Goal: Task Accomplishment & Management: Use online tool/utility

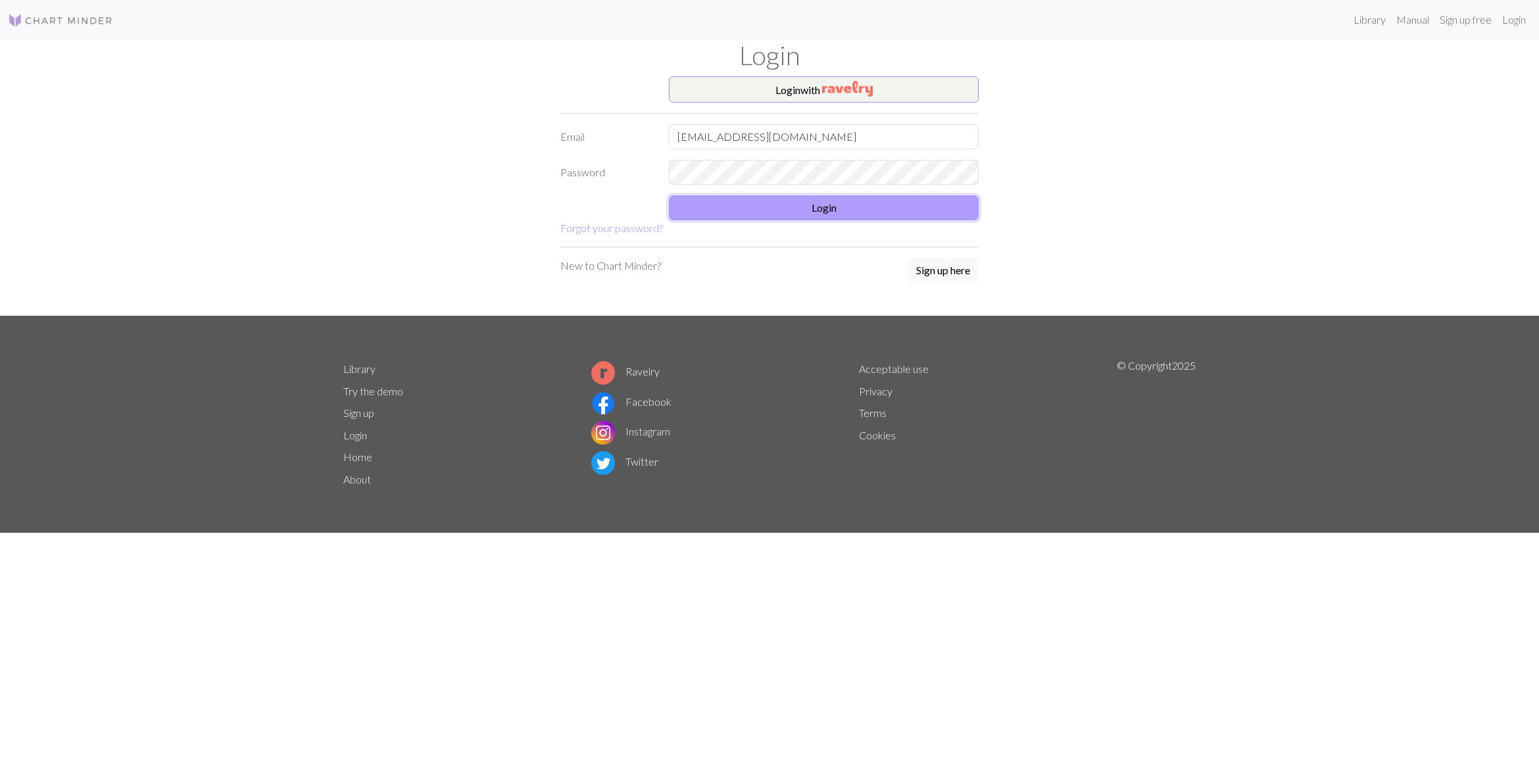
click at [770, 203] on button "Login" at bounding box center [824, 208] width 310 height 25
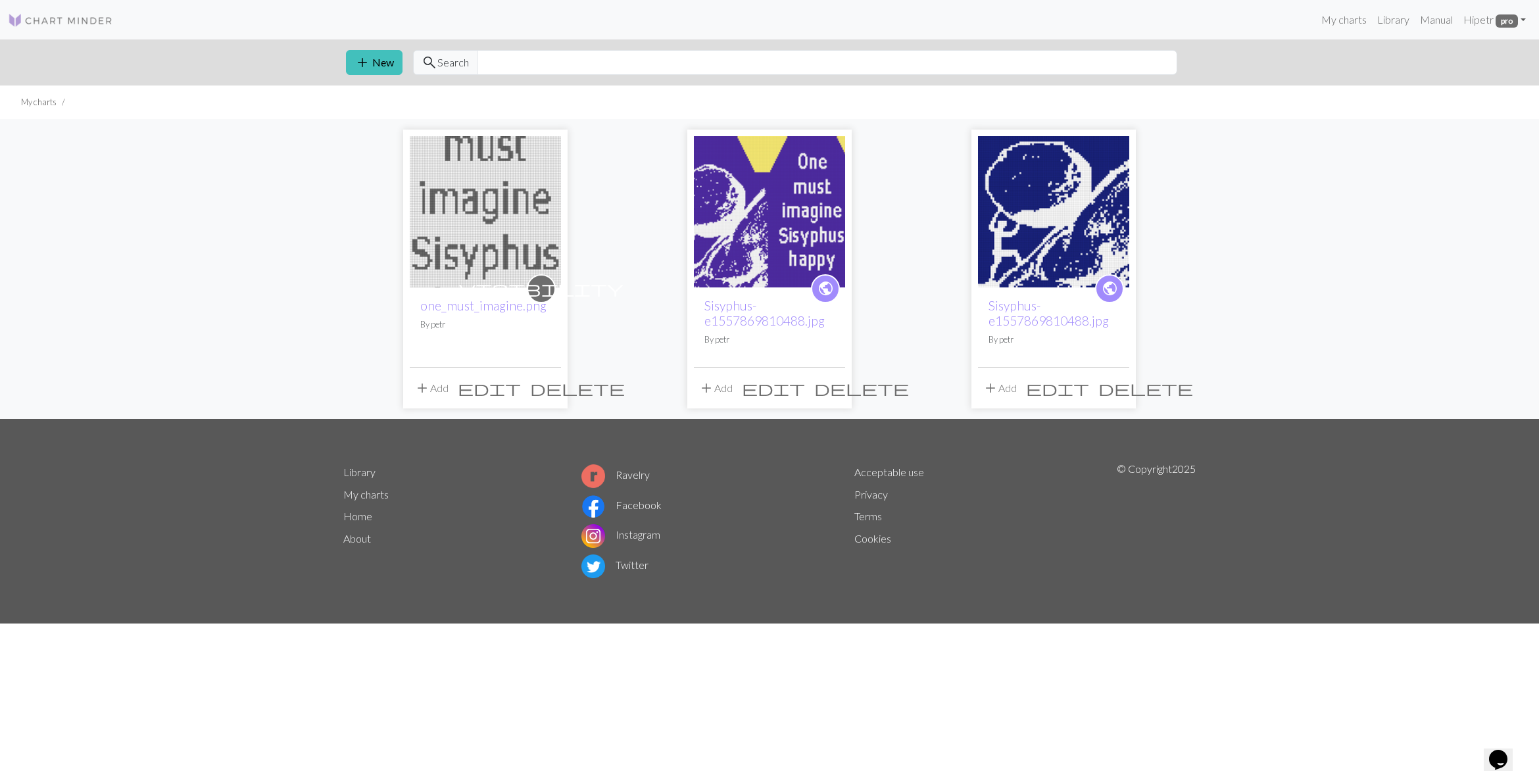
click at [774, 209] on img at bounding box center [769, 212] width 151 height 151
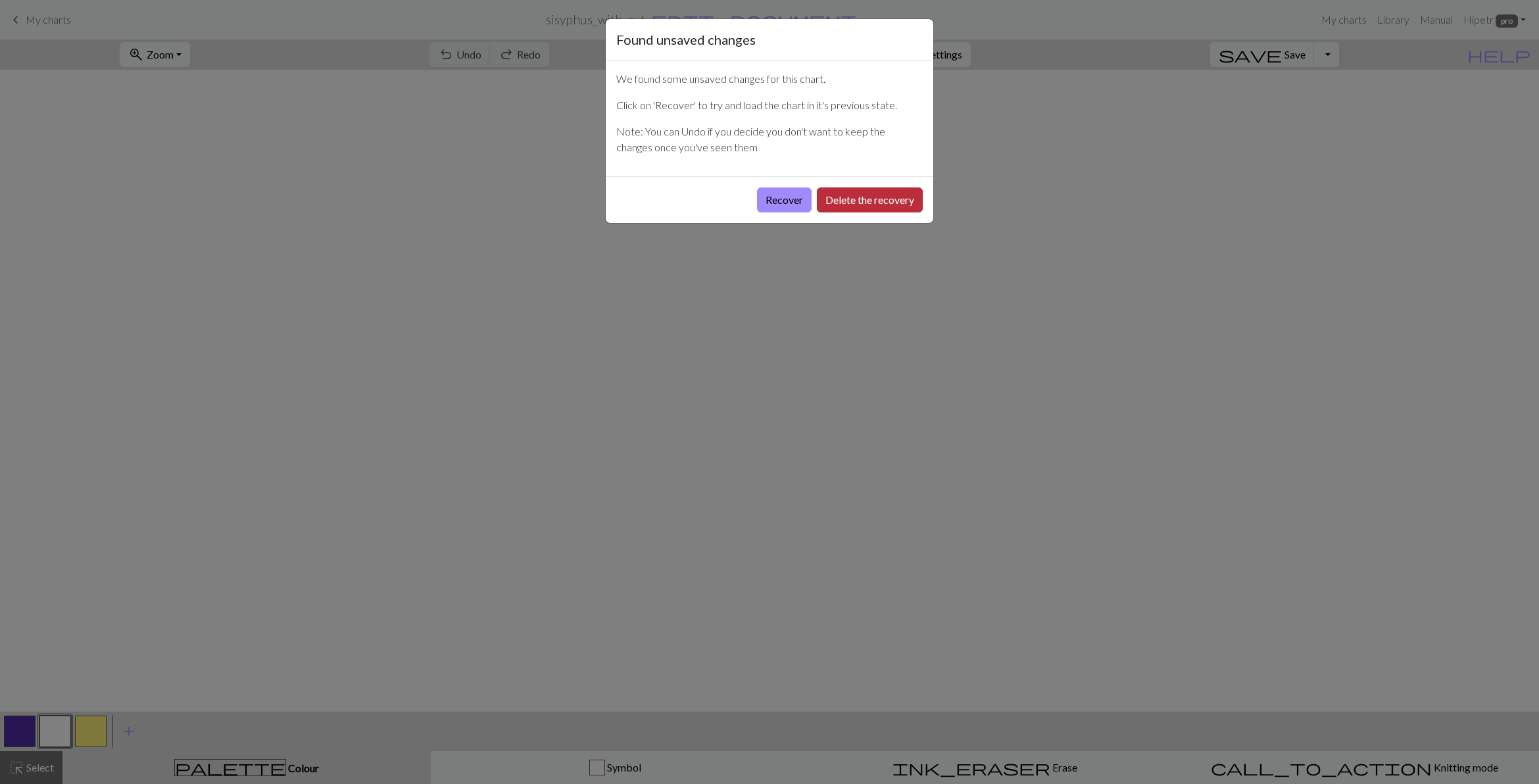
click at [863, 201] on button "Delete the recovery" at bounding box center [870, 200] width 106 height 25
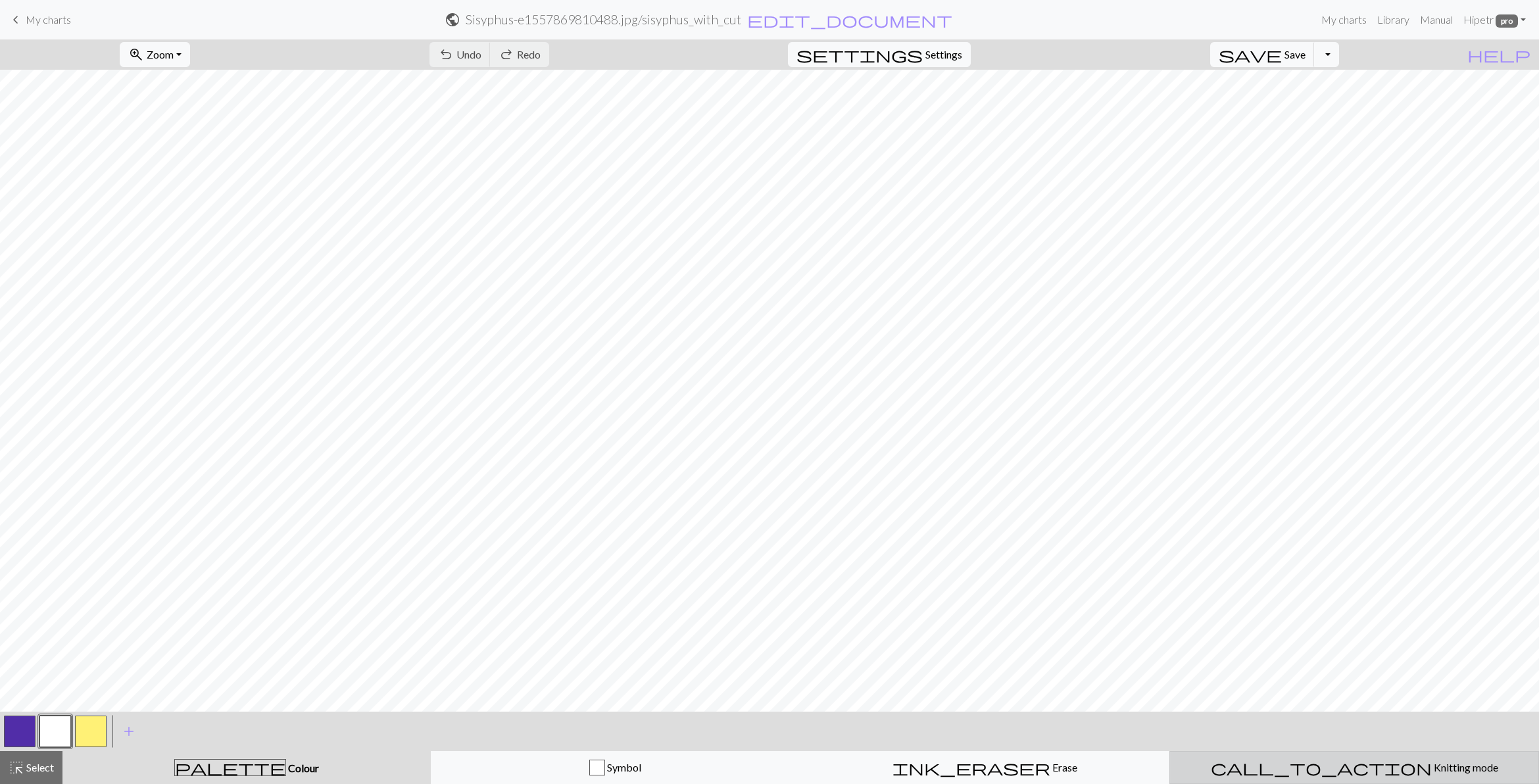
click at [1402, 774] on div "call_to_action Knitting mode Knitting mode" at bounding box center [1354, 768] width 353 height 16
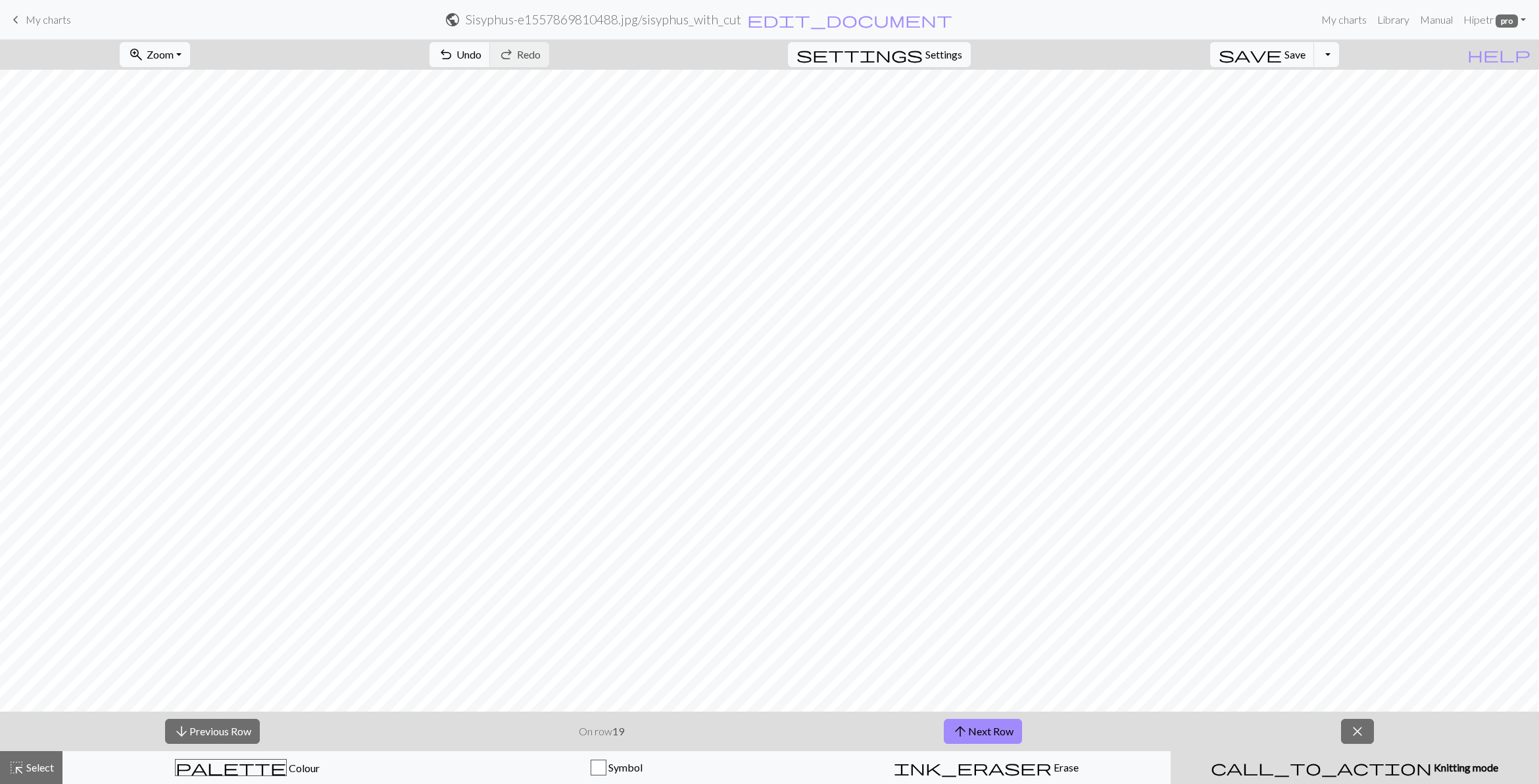
scroll to position [0, 1155]
click at [19, 765] on span "highlight_alt" at bounding box center [16, 768] width 16 height 19
click at [1362, 722] on span "close" at bounding box center [1358, 731] width 16 height 19
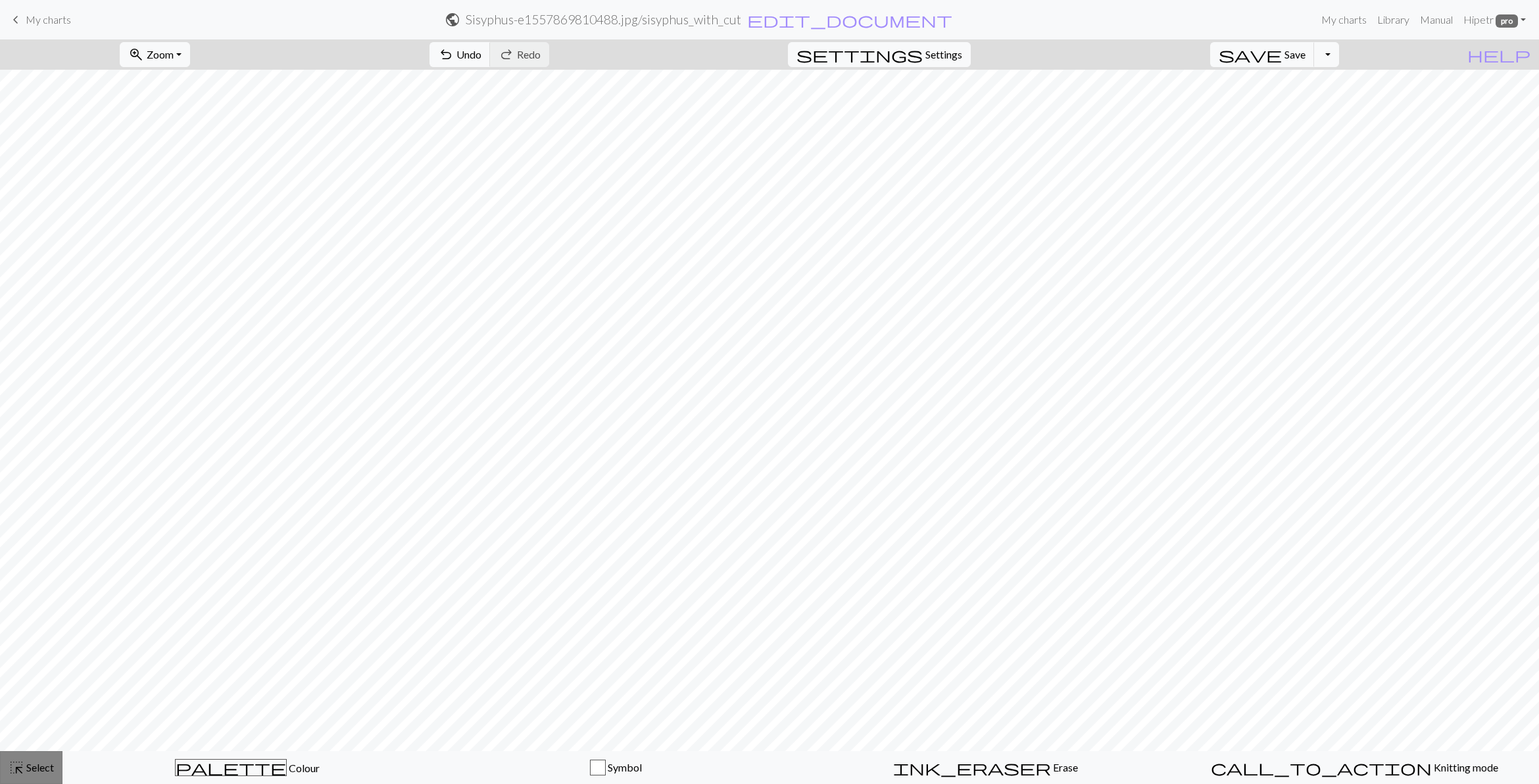
click at [31, 760] on div "highlight_alt Select Select" at bounding box center [31, 768] width 46 height 16
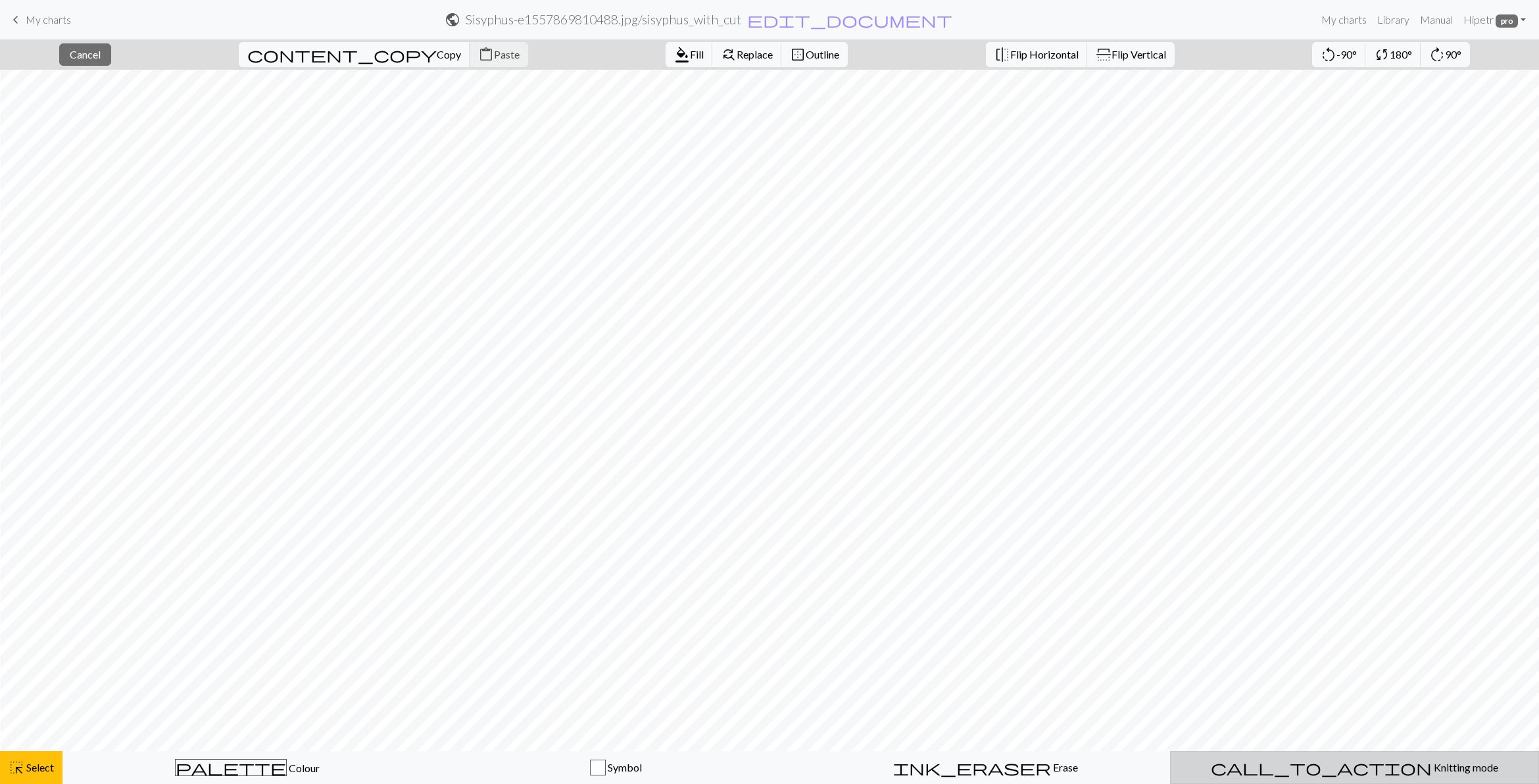
click at [1370, 780] on button "call_to_action Knitting mode Knitting mode" at bounding box center [1355, 768] width 369 height 33
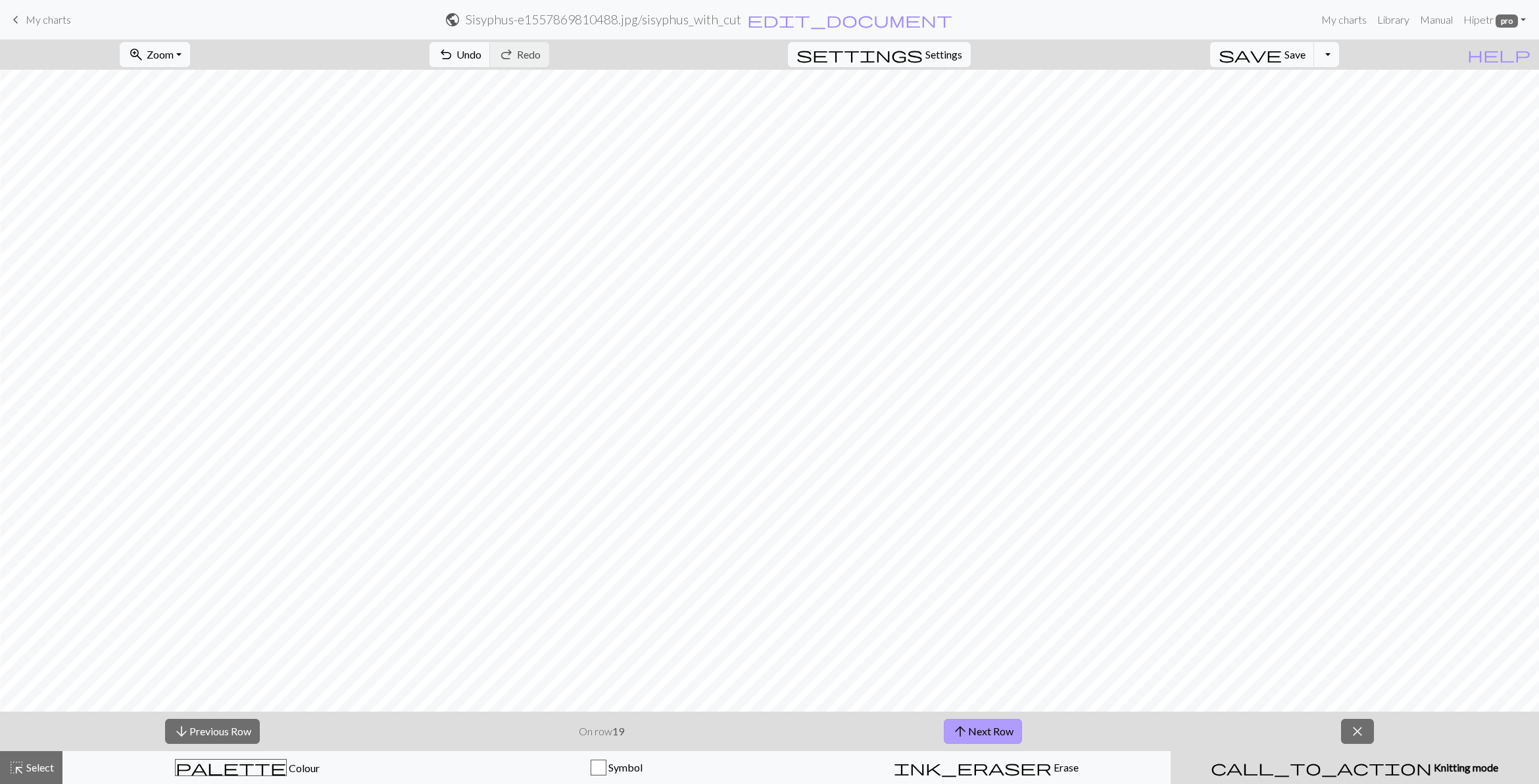
click at [991, 733] on button "arrow_upward Next Row" at bounding box center [982, 732] width 78 height 25
click at [195, 725] on button "arrow_downward Previous Row" at bounding box center [212, 732] width 95 height 25
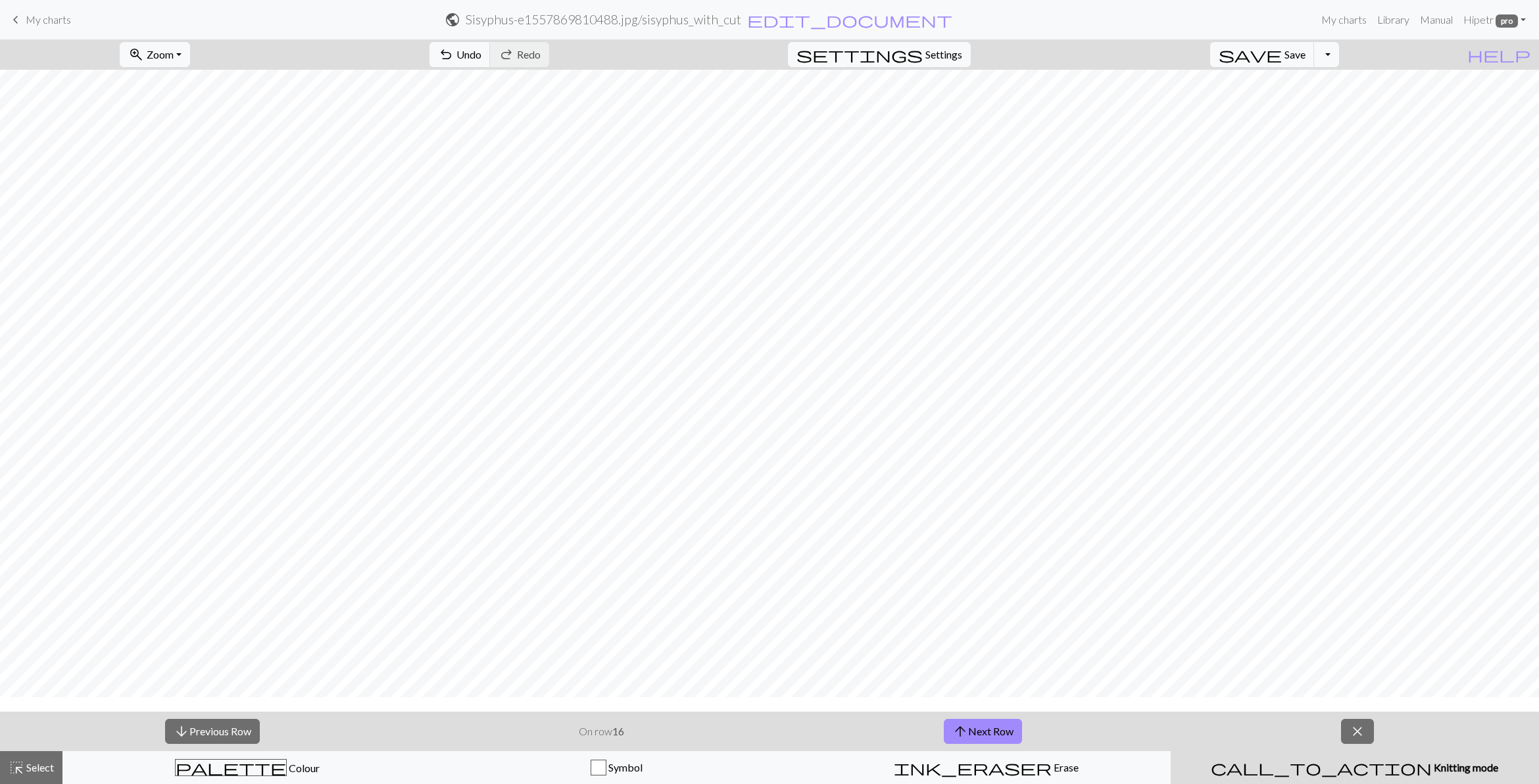
scroll to position [224, 1398]
click at [205, 731] on button "arrow_downward Previous Row" at bounding box center [212, 732] width 95 height 25
click at [196, 725] on button "arrow_downward Previous Row" at bounding box center [212, 732] width 95 height 25
click at [209, 730] on button "arrow_downward Previous Row" at bounding box center [212, 732] width 95 height 25
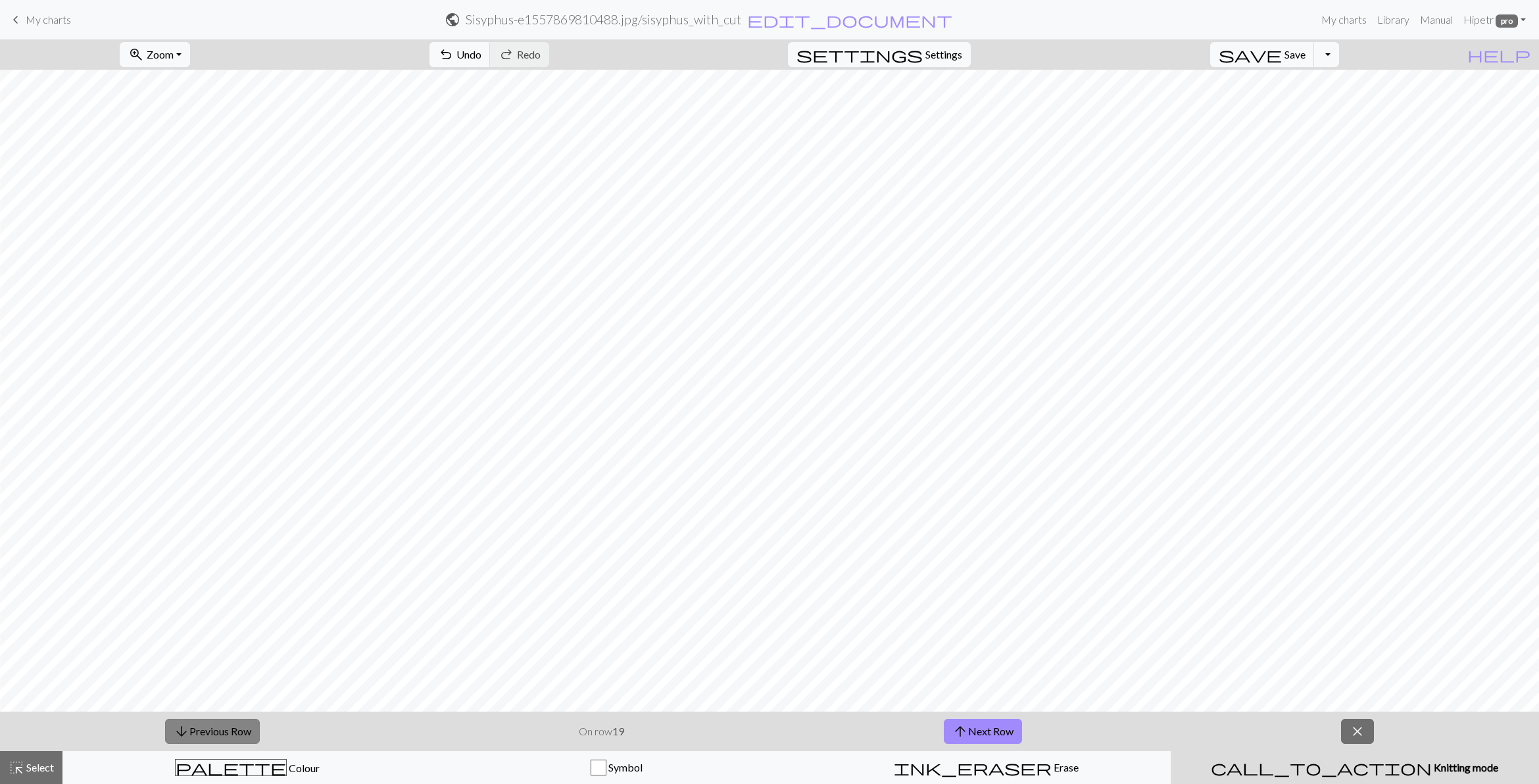
click at [189, 729] on button "arrow_downward Previous Row" at bounding box center [212, 732] width 95 height 25
click at [942, 53] on span "Settings" at bounding box center [944, 54] width 37 height 16
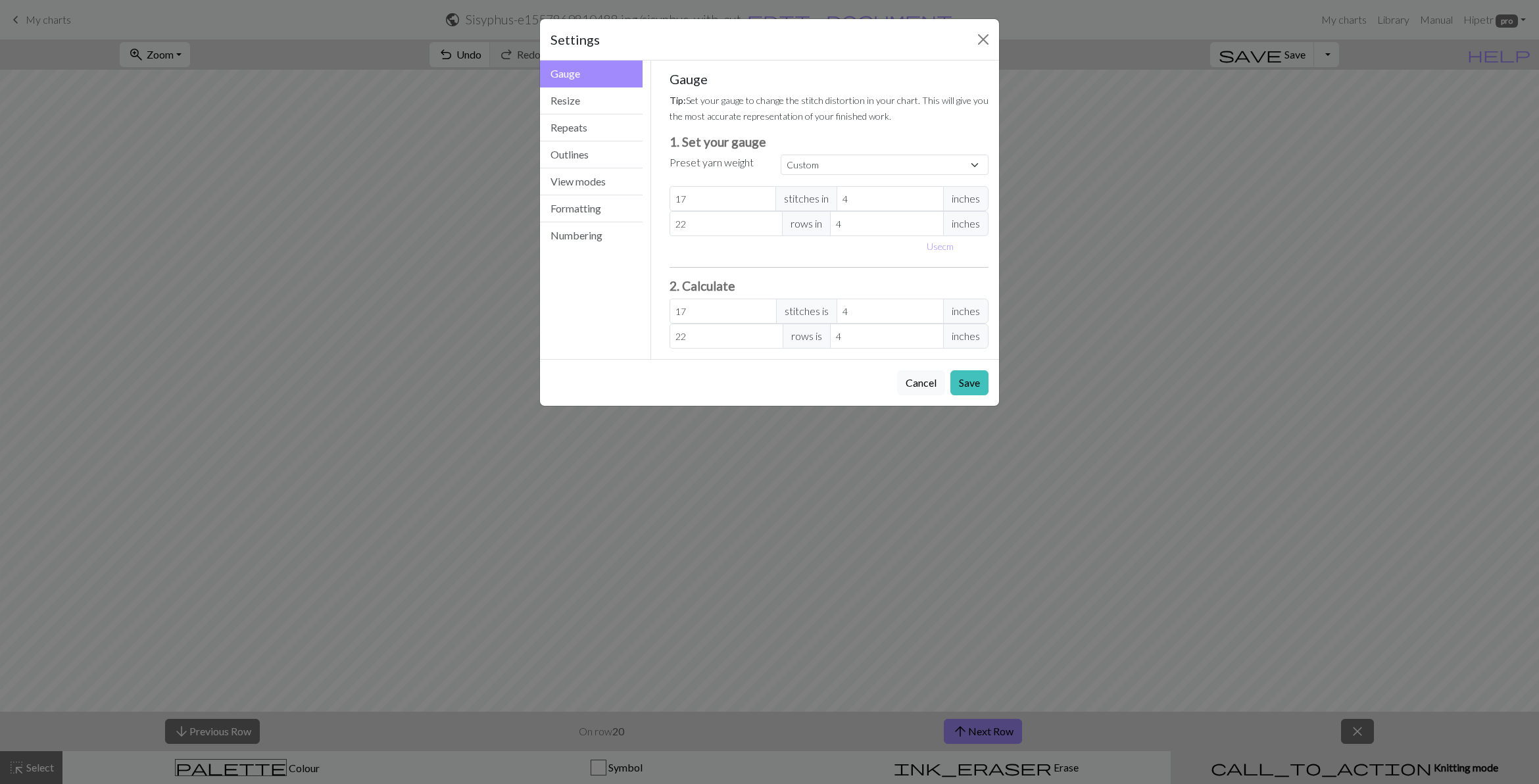
click at [971, 47] on div "Settings" at bounding box center [770, 40] width 460 height 42
click at [985, 40] on button "Close" at bounding box center [983, 40] width 21 height 21
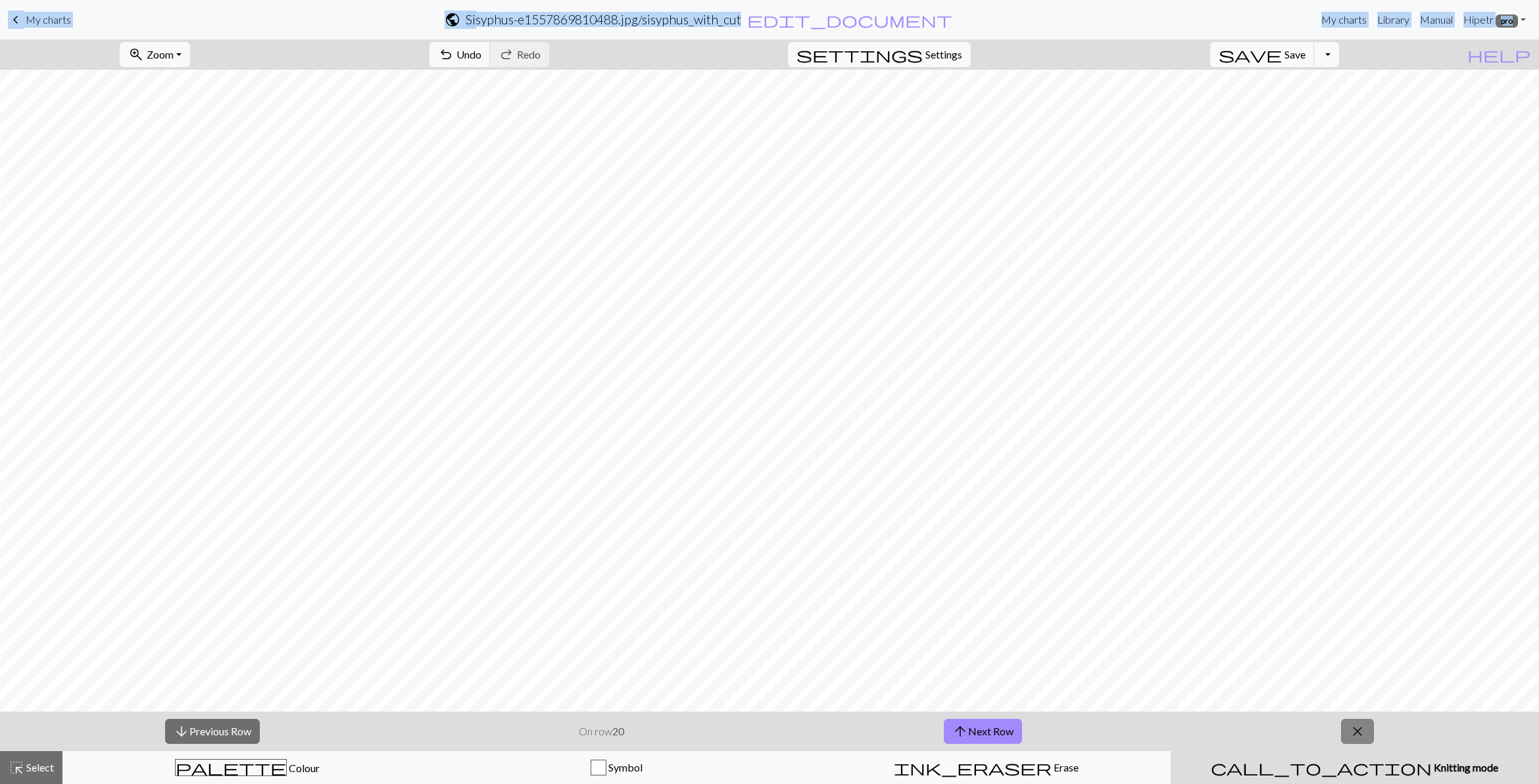
click at [1353, 733] on span "close" at bounding box center [1358, 731] width 16 height 19
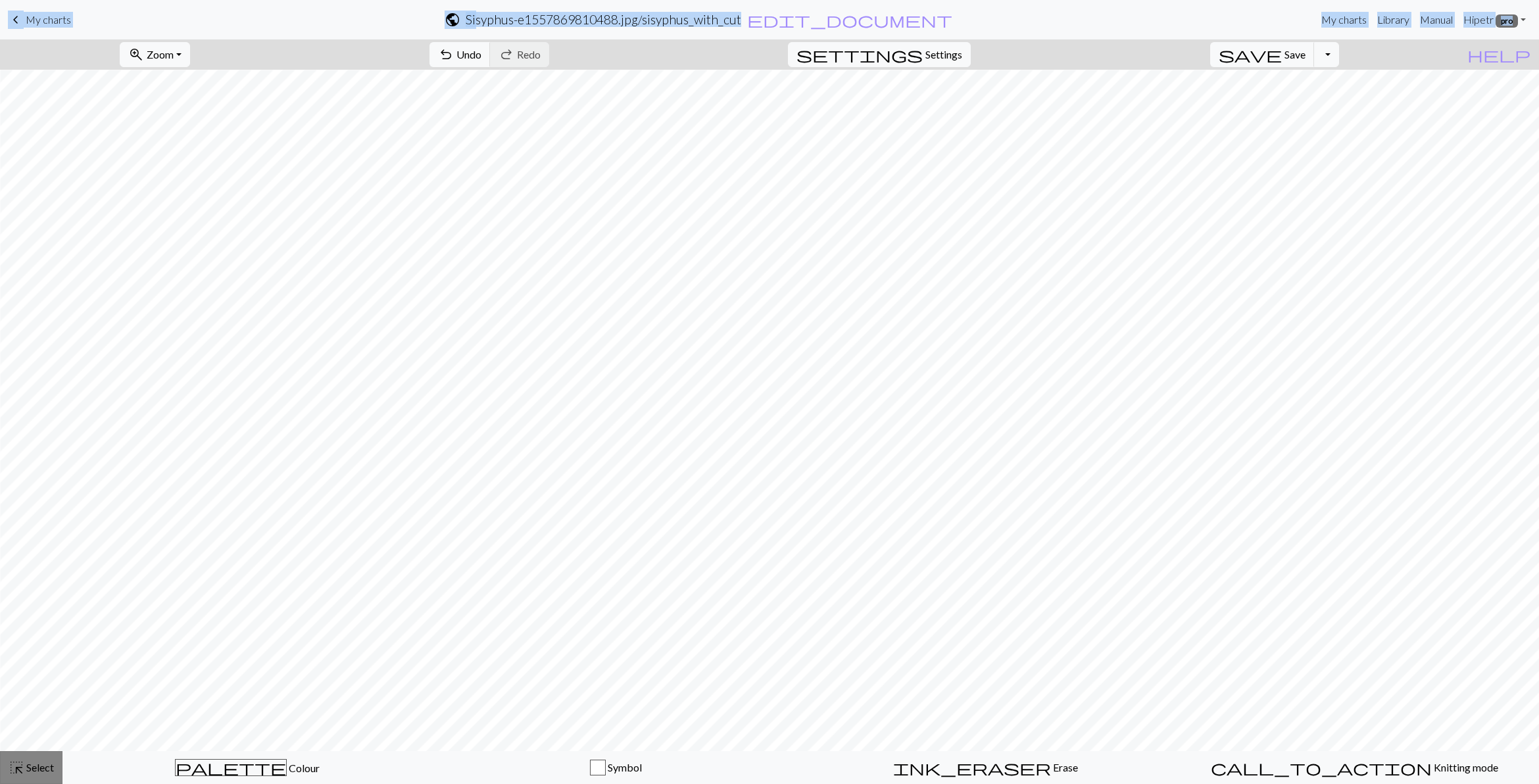
click at [25, 768] on span "Select" at bounding box center [40, 767] width 30 height 13
click at [18, 764] on span "highlight_alt" at bounding box center [16, 768] width 16 height 19
click at [19, 763] on span "highlight_alt" at bounding box center [16, 768] width 16 height 19
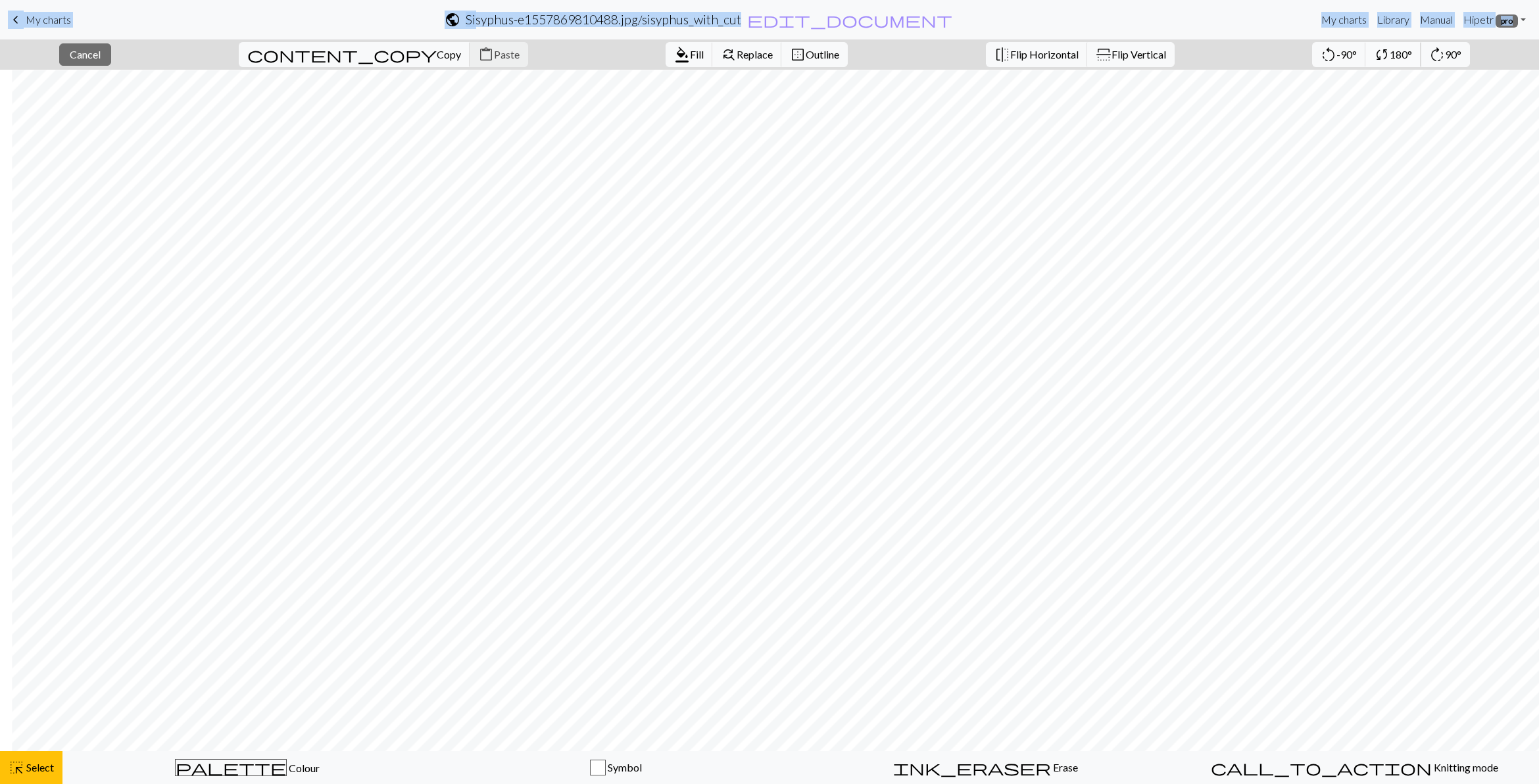
click at [1390, 53] on span "180°" at bounding box center [1401, 54] width 22 height 13
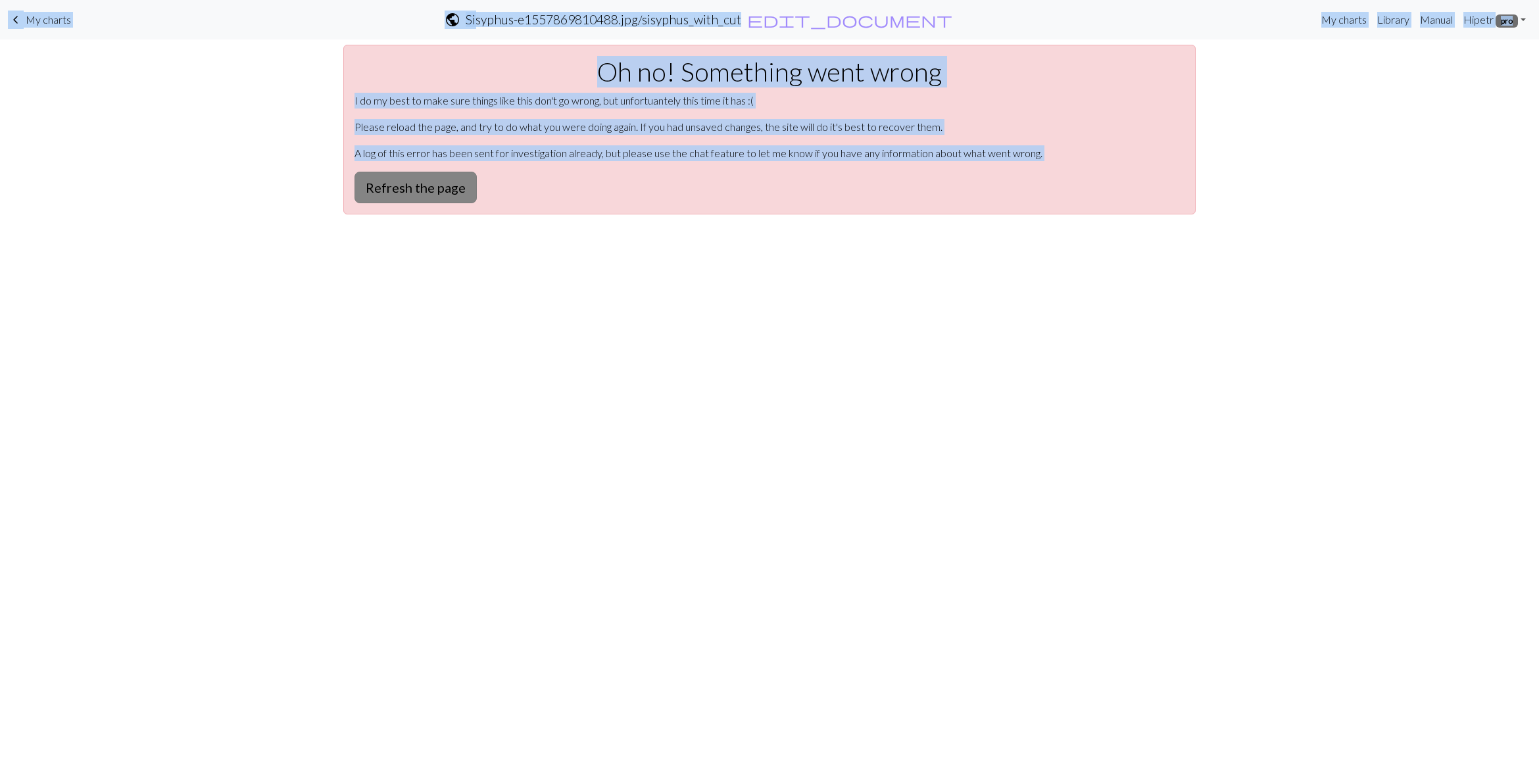
click at [422, 187] on button "Refresh the page" at bounding box center [416, 187] width 122 height 31
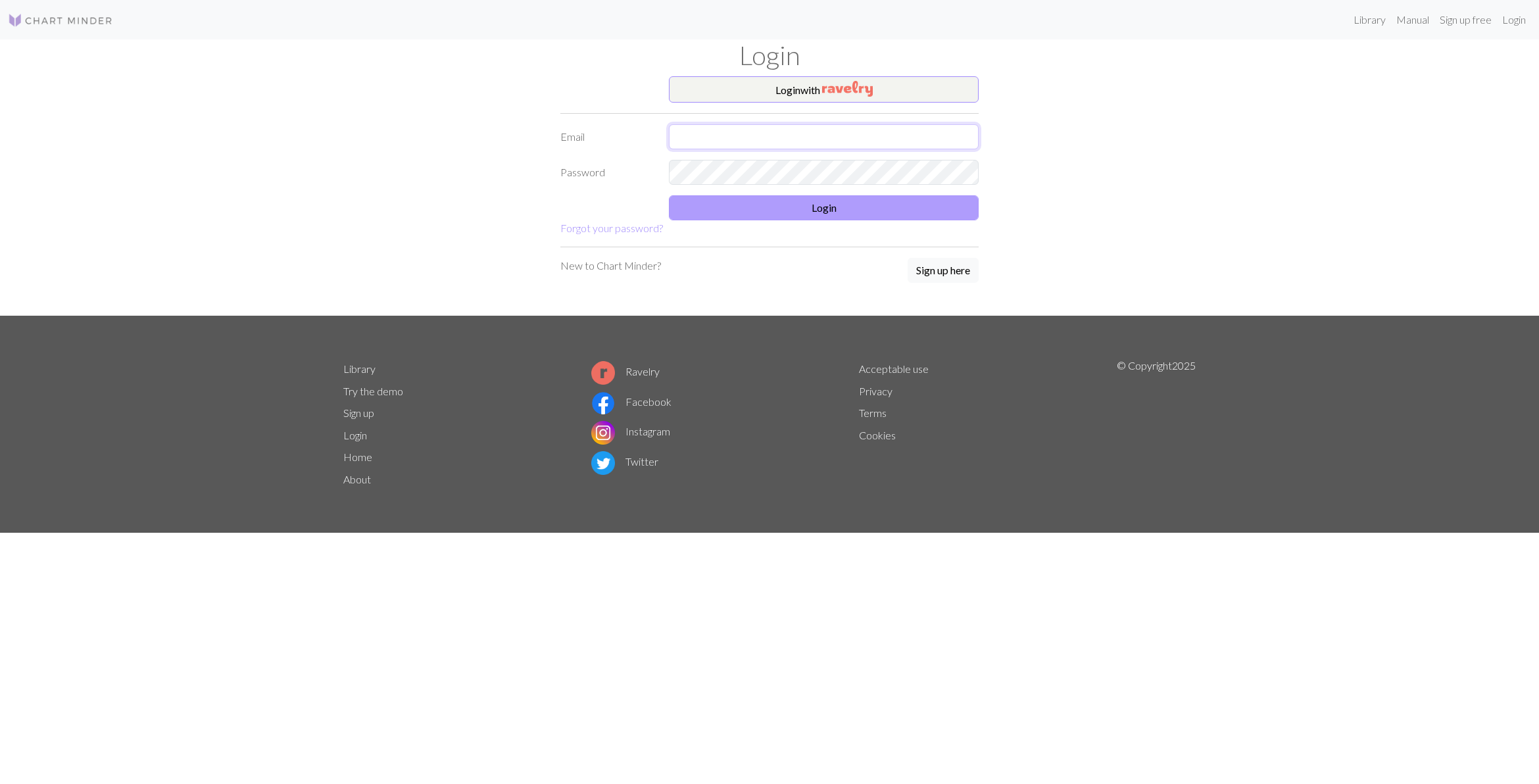
type input "[EMAIL_ADDRESS][DOMAIN_NAME]"
click at [742, 209] on button "Login" at bounding box center [824, 208] width 310 height 25
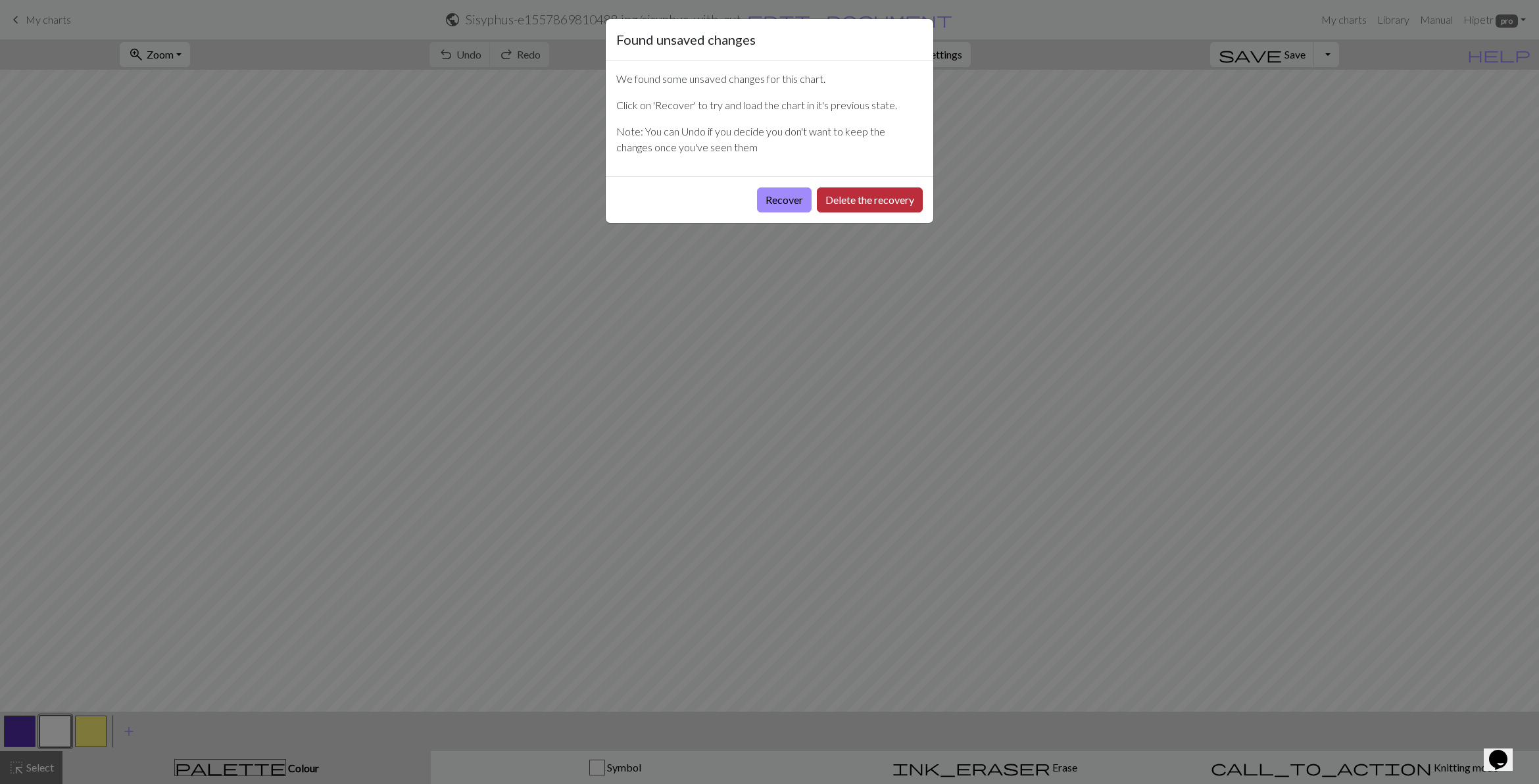
click at [843, 201] on button "Delete the recovery" at bounding box center [870, 200] width 106 height 25
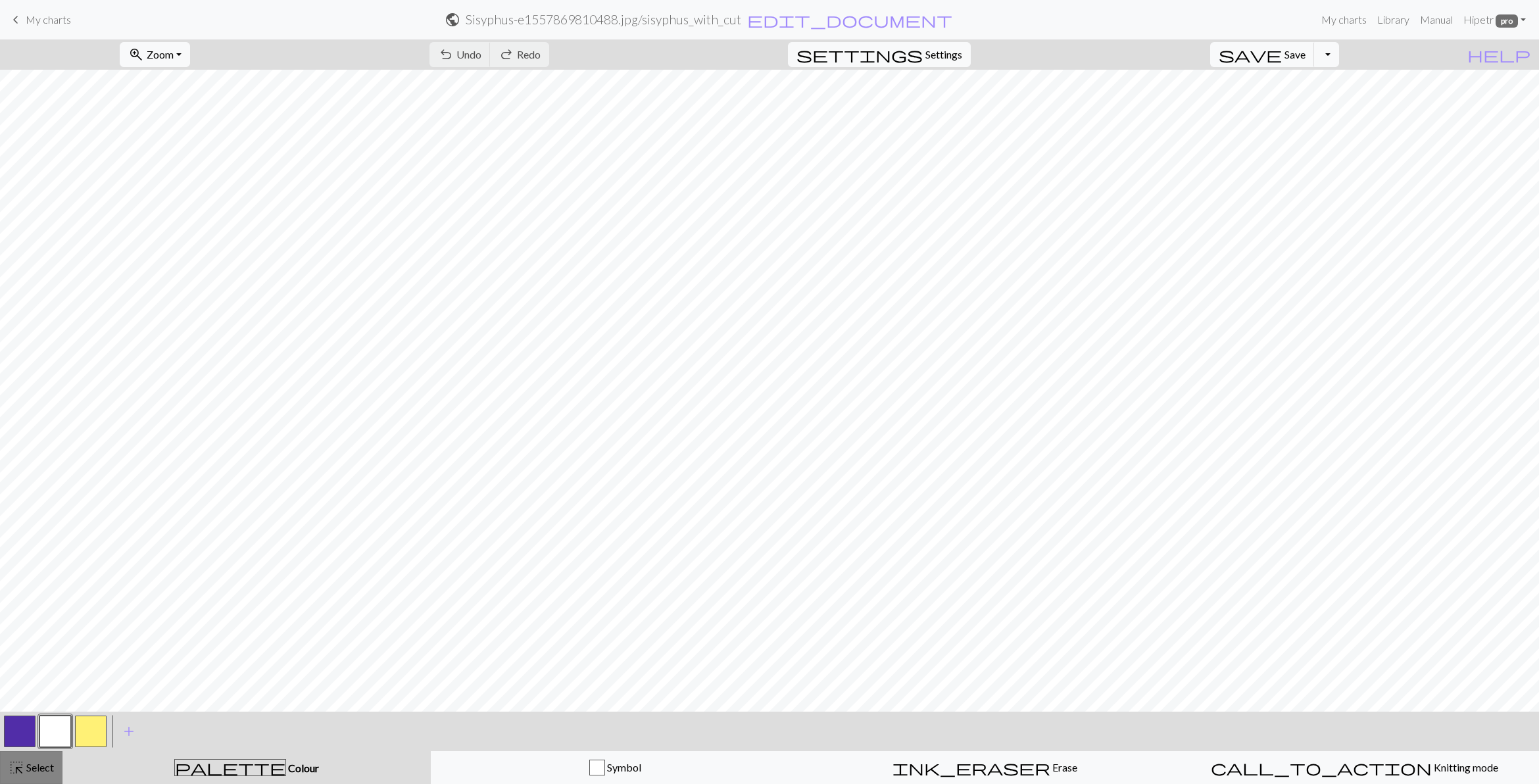
click at [25, 765] on span "Select" at bounding box center [40, 767] width 30 height 13
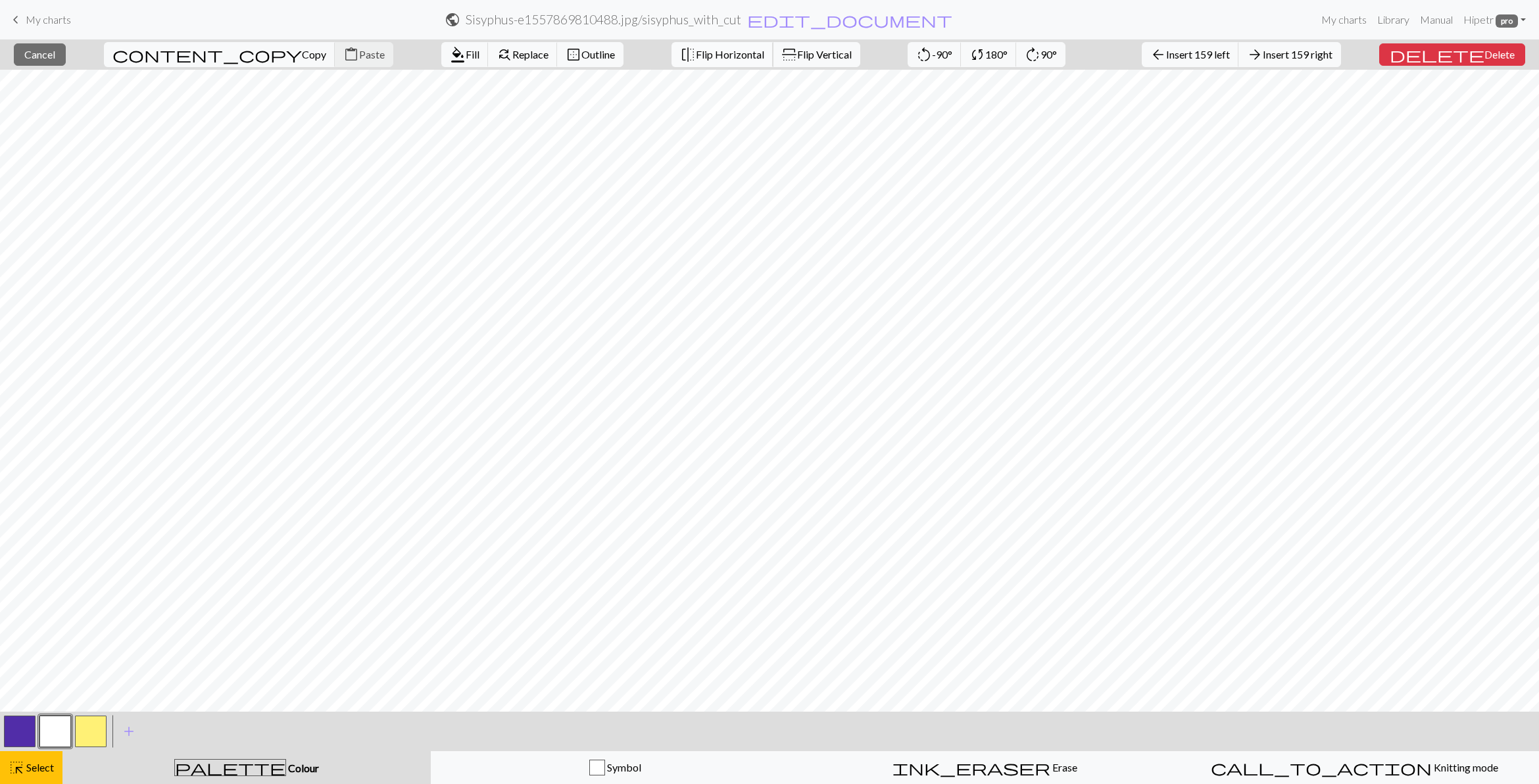
click at [696, 56] on span "Flip Horizontal" at bounding box center [730, 54] width 69 height 13
click at [55, 51] on span "Cancel" at bounding box center [40, 54] width 31 height 13
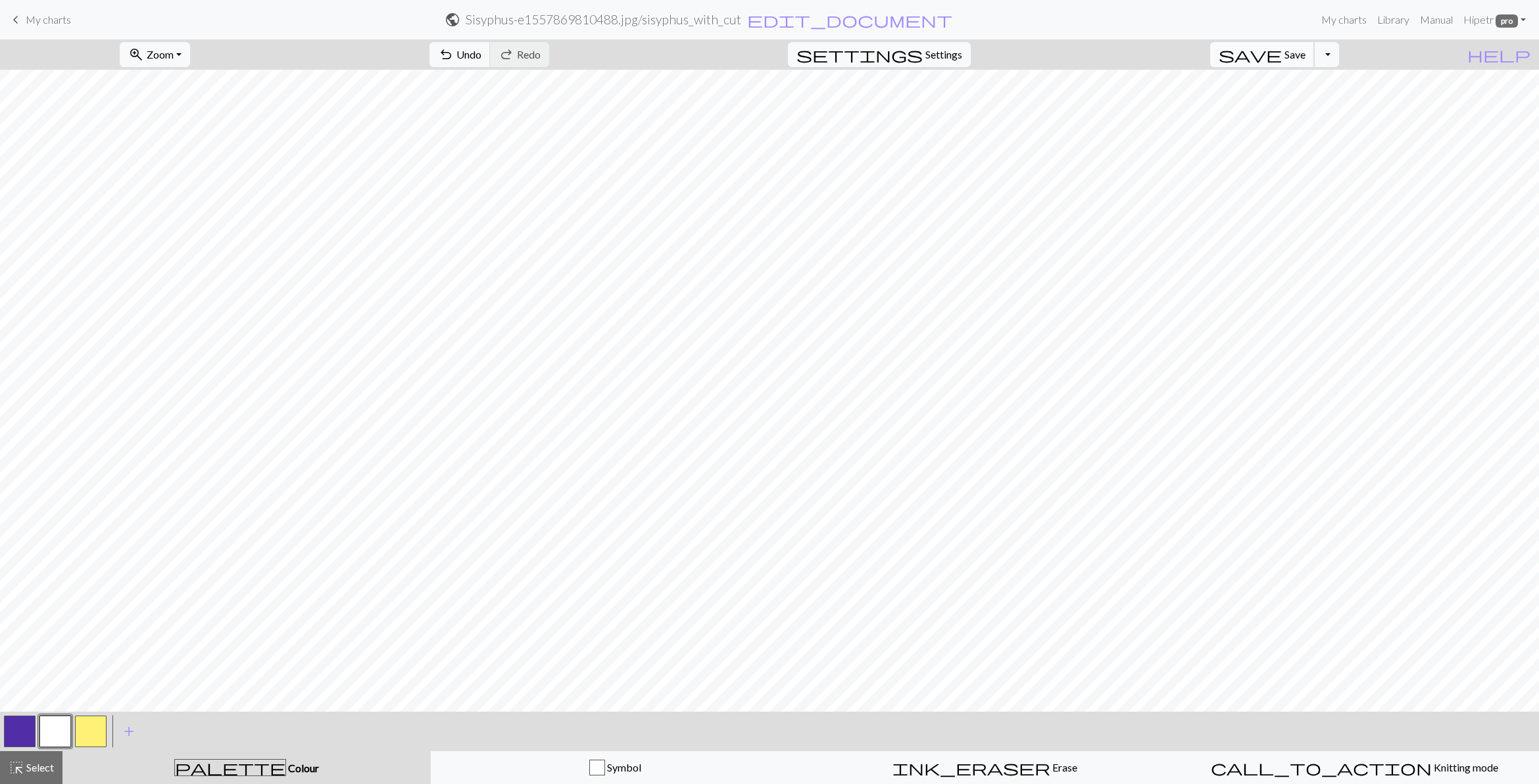
click at [1282, 57] on span "save" at bounding box center [1250, 54] width 63 height 19
click at [1432, 768] on span "Knitting mode" at bounding box center [1465, 767] width 66 height 13
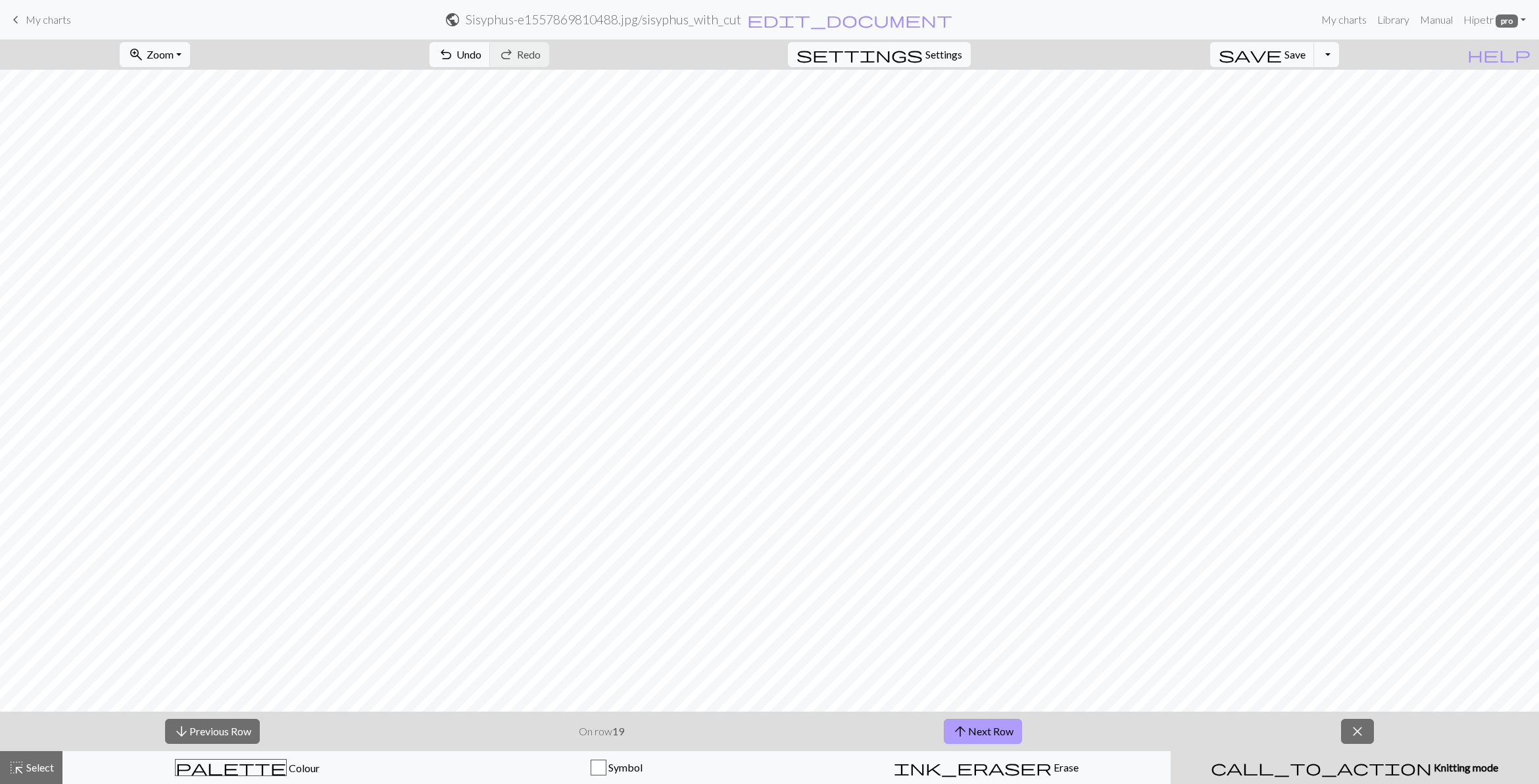
click at [967, 738] on span "arrow_upward" at bounding box center [960, 731] width 16 height 19
click at [1372, 726] on button "close" at bounding box center [1358, 732] width 33 height 25
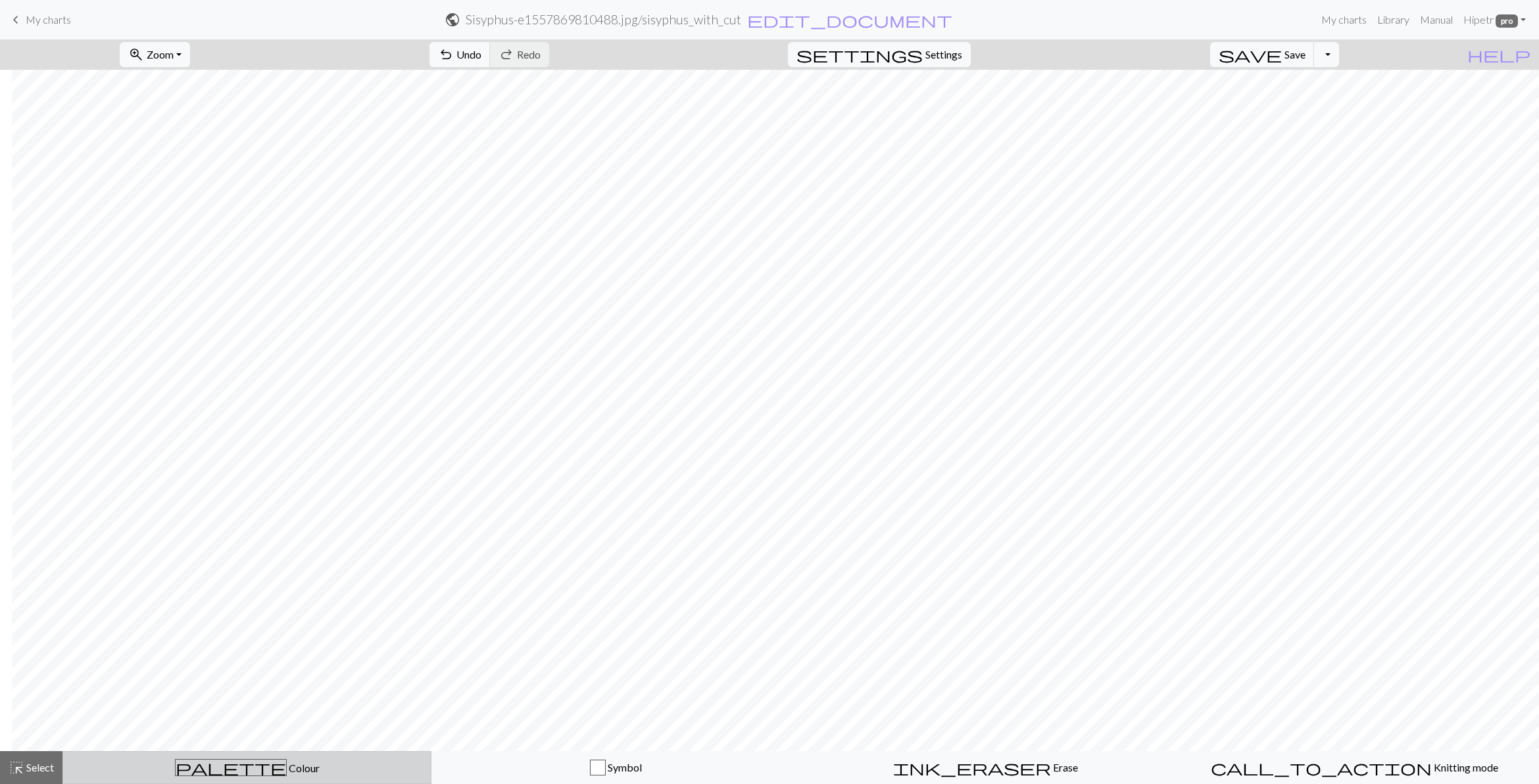
click at [286, 765] on span "Colour" at bounding box center [303, 768] width 33 height 13
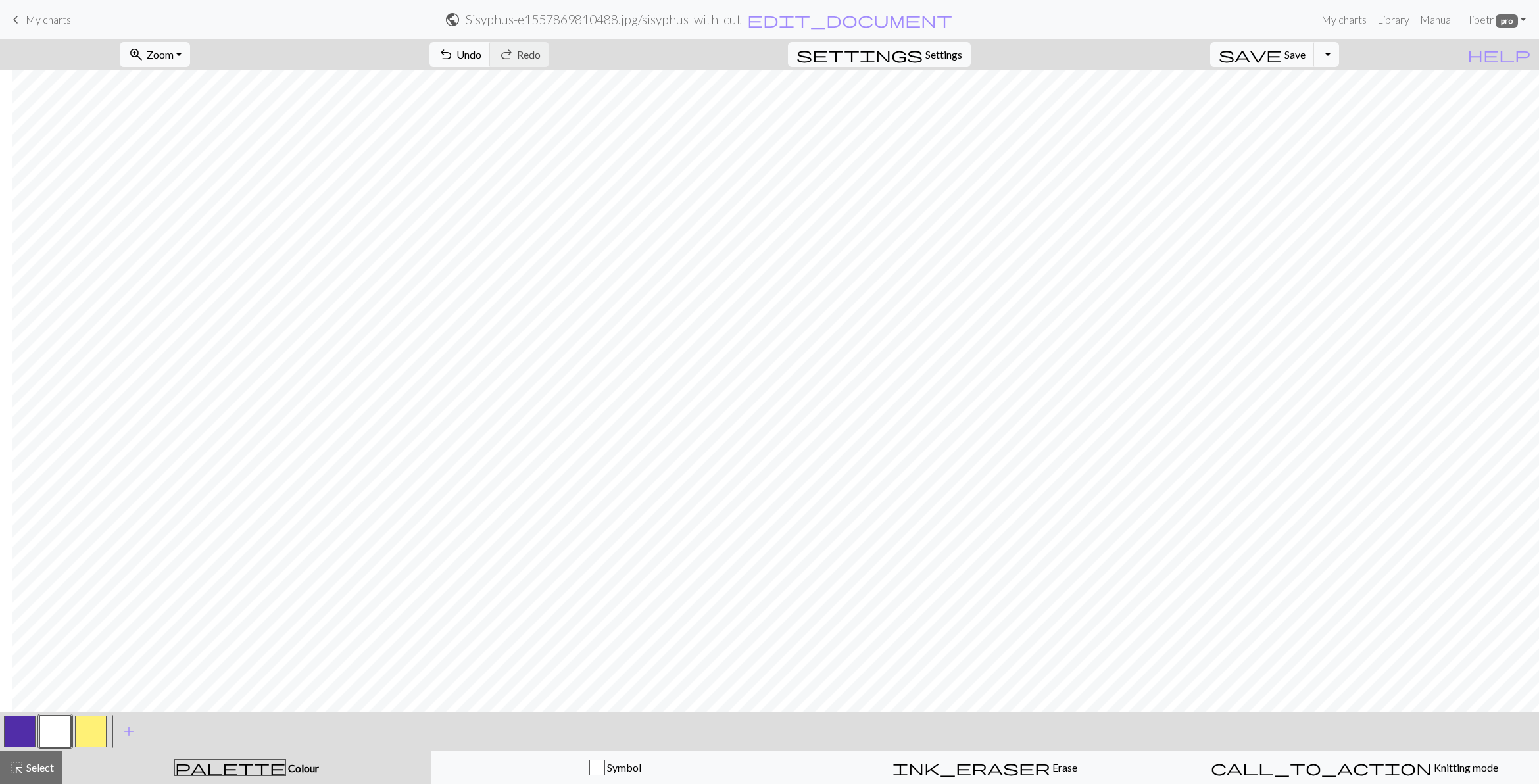
click at [75, 736] on button "button" at bounding box center [91, 731] width 31 height 31
click at [37, 768] on span "Select" at bounding box center [40, 767] width 30 height 13
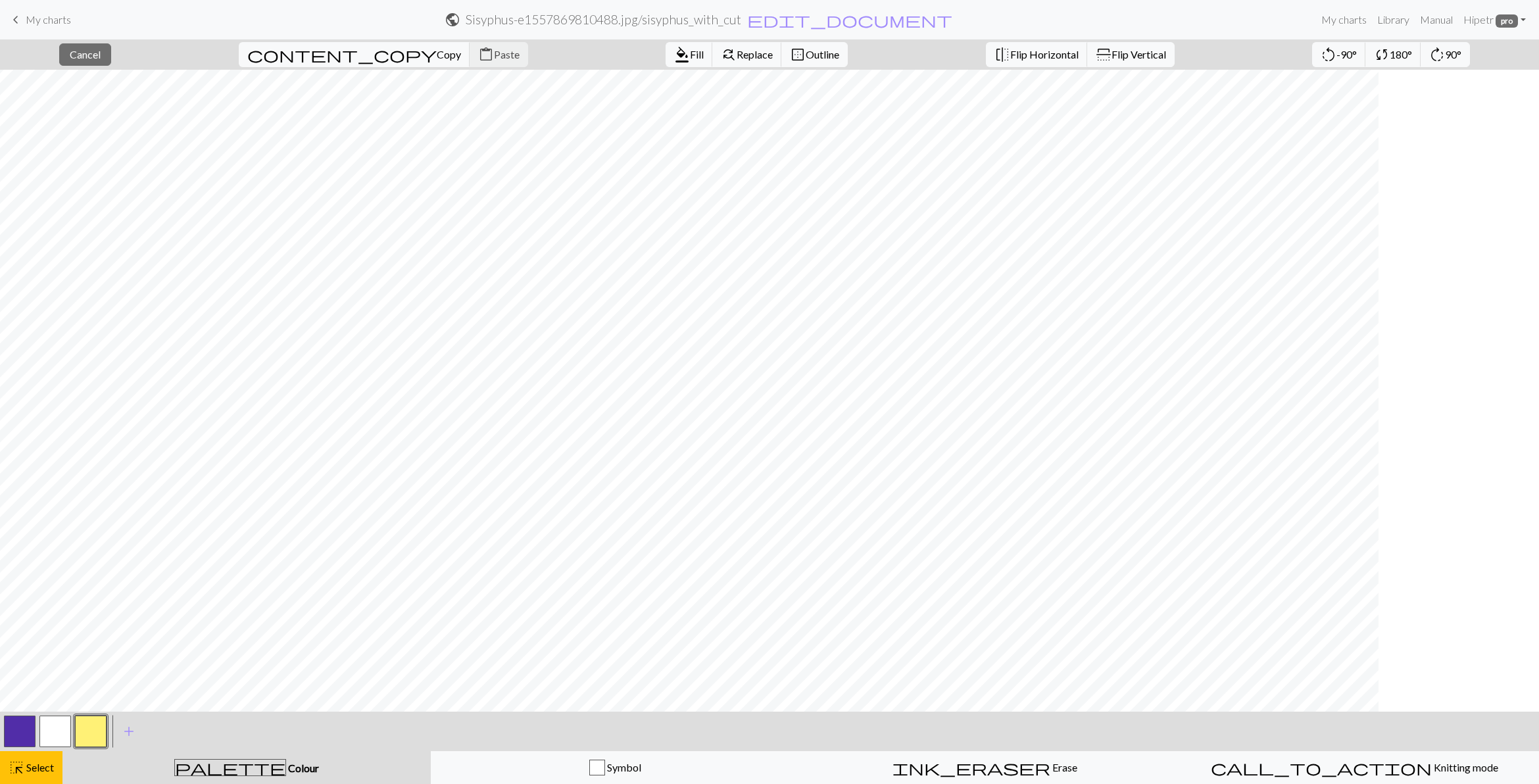
scroll to position [0, 0]
click at [616, 712] on div "< > add Add a colour" at bounding box center [769, 731] width 1539 height 40
